Goal: Information Seeking & Learning: Understand process/instructions

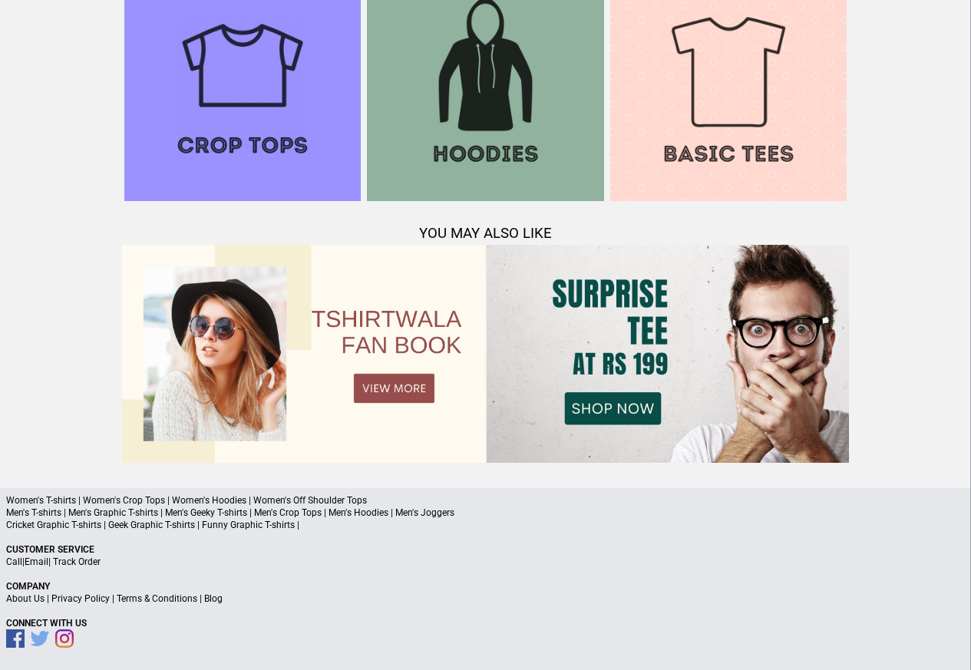
scroll to position [1481, 0]
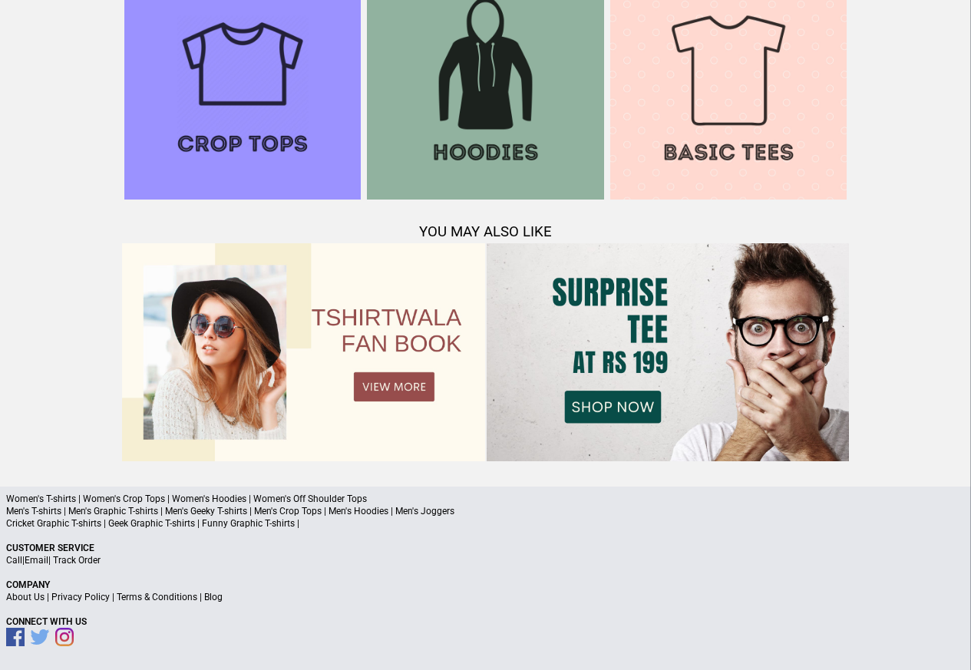
click at [170, 598] on link "Terms & Conditions" at bounding box center [157, 597] width 81 height 11
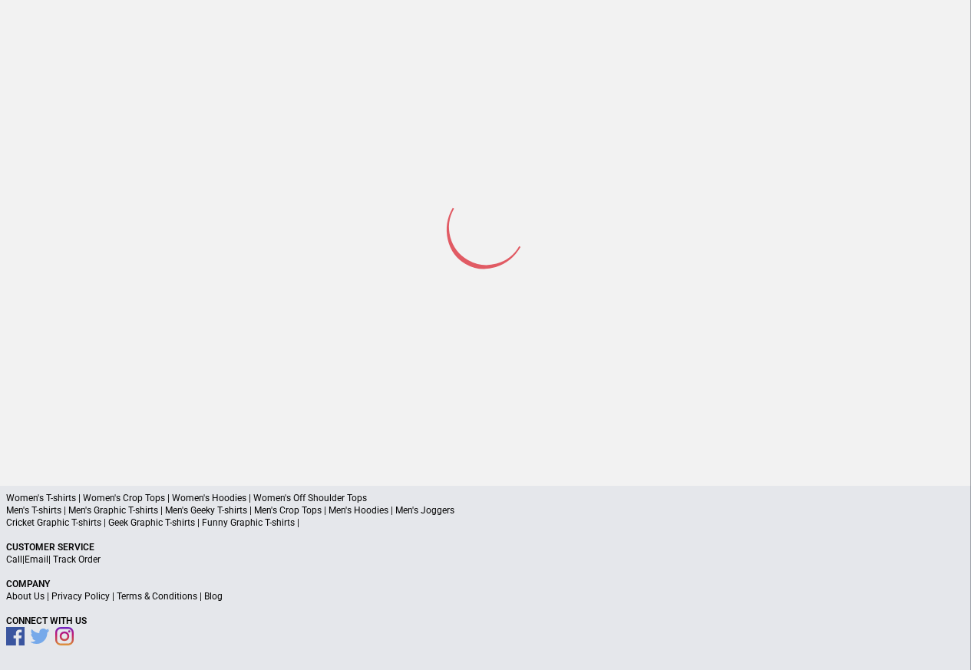
scroll to position [73, 0]
